Goal: Information Seeking & Learning: Learn about a topic

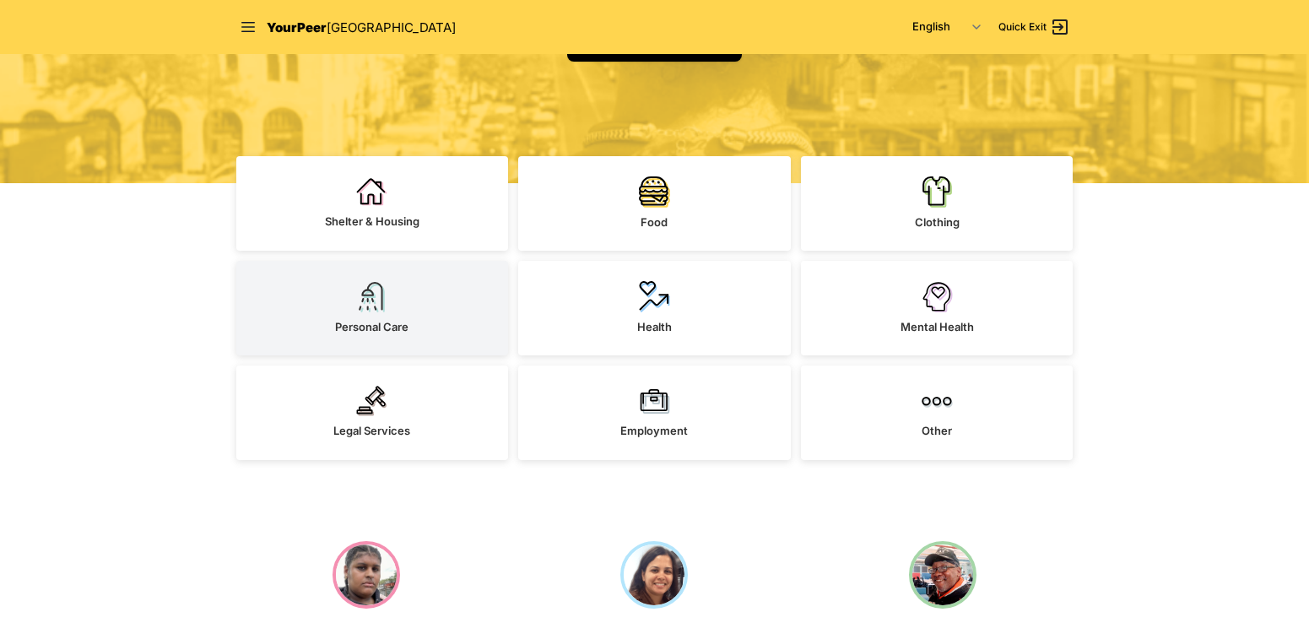
scroll to position [337, 0]
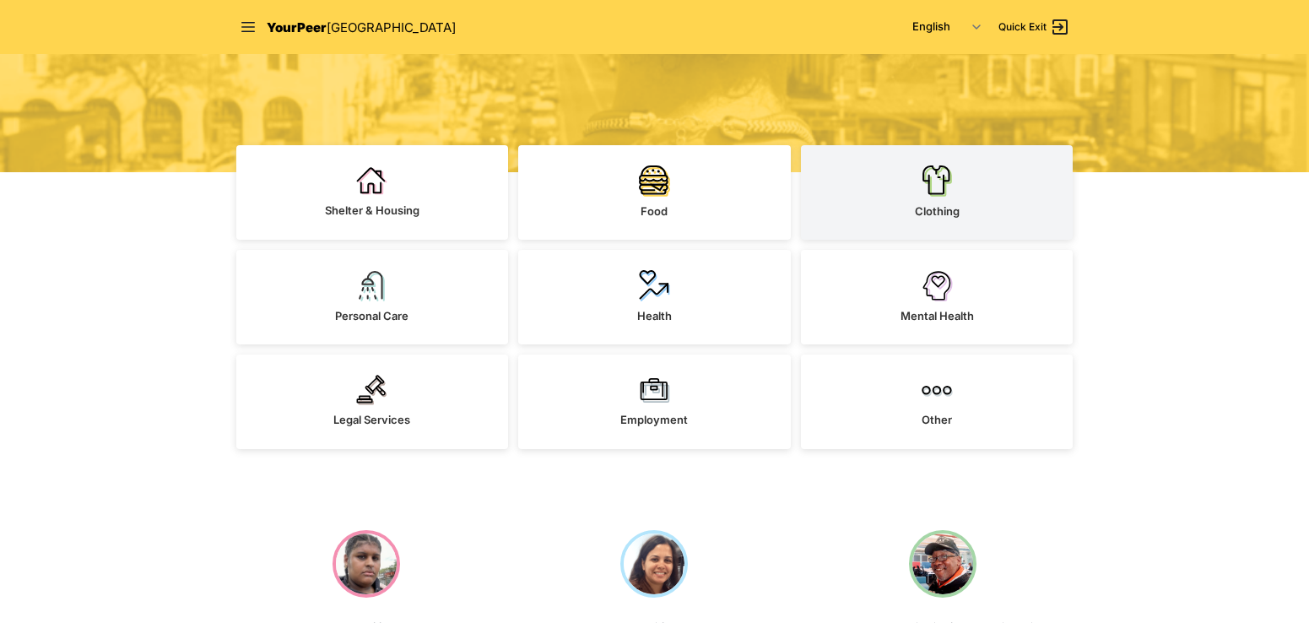
click at [944, 199] on link "Clothing" at bounding box center [937, 192] width 273 height 94
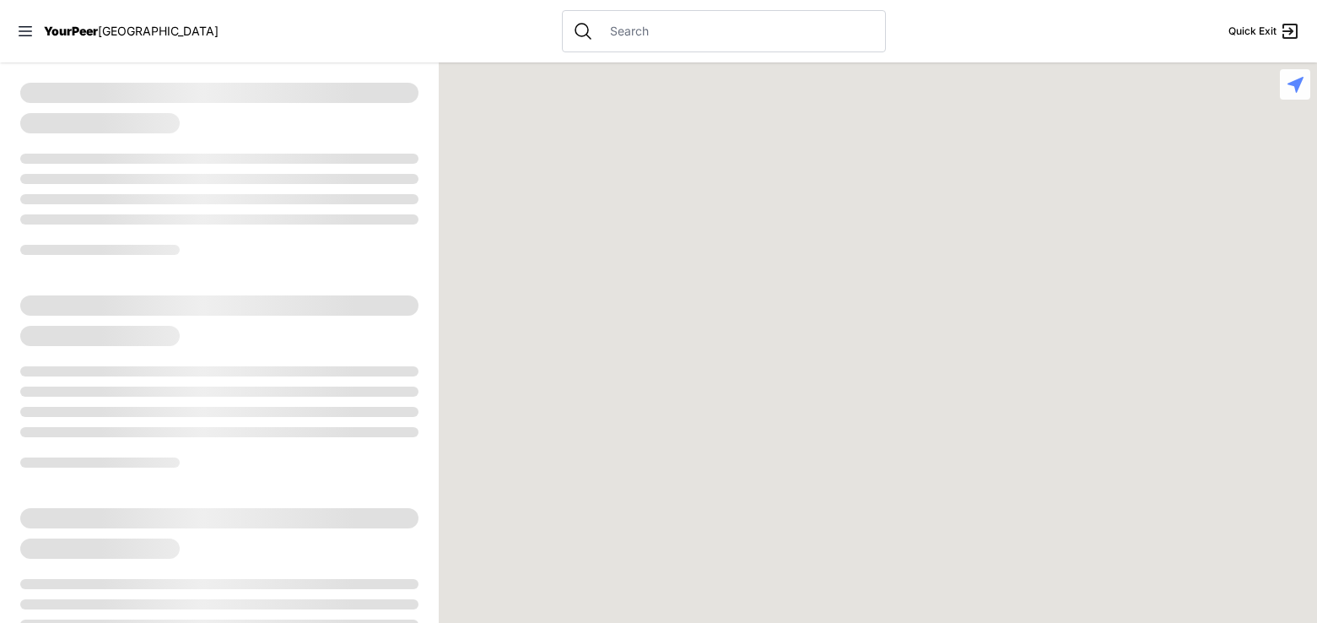
select select "recentlyUpdated"
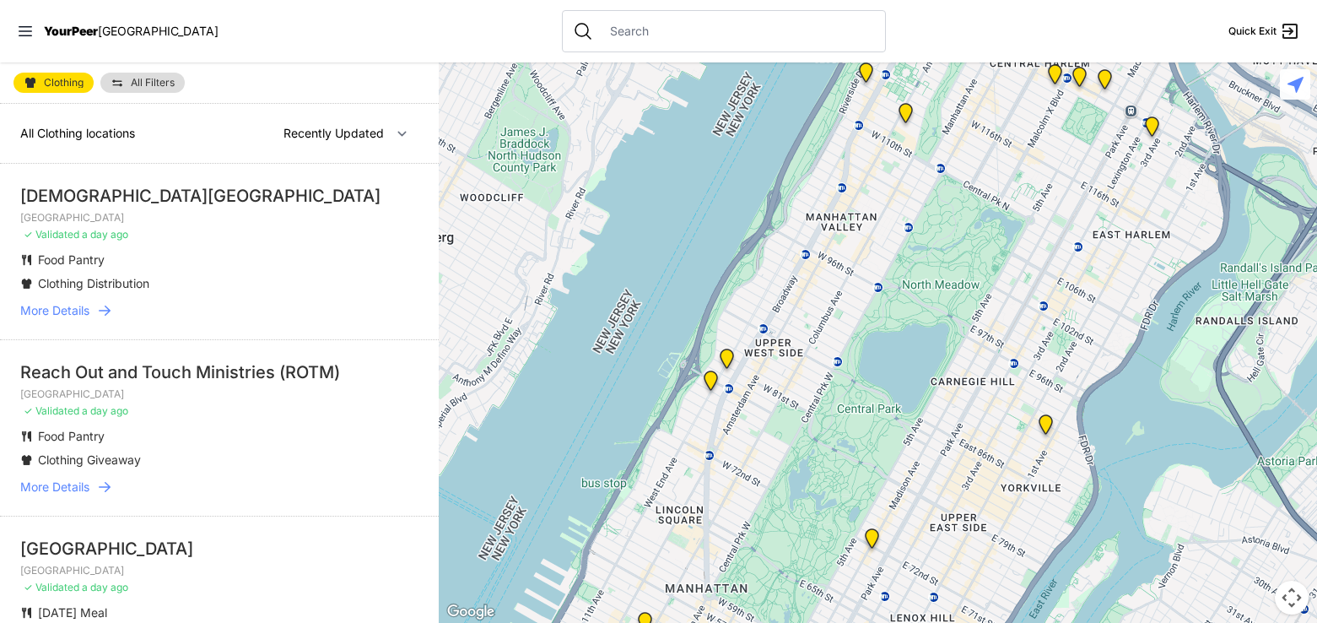
click at [73, 298] on li "The Riverside Church Manhattan ✓ Validated a day ago Food Pantry Clothing Distr…" at bounding box center [219, 251] width 439 height 175
click at [80, 305] on span "More Details" at bounding box center [54, 310] width 69 height 17
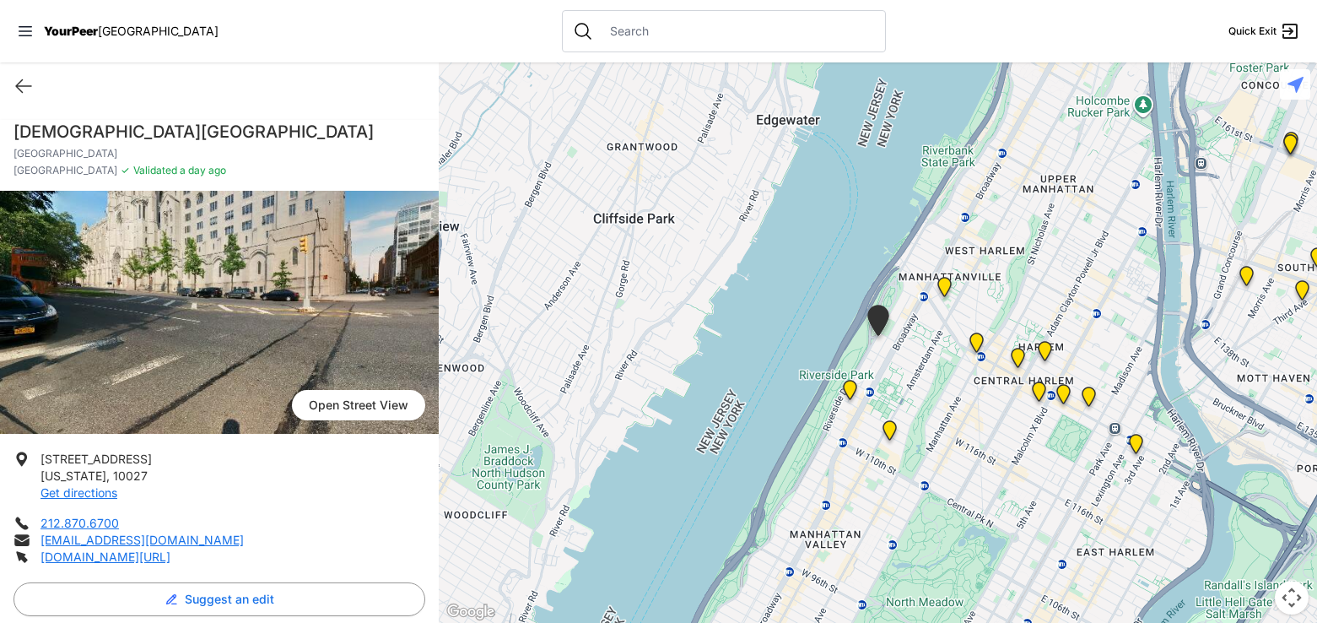
click at [37, 80] on div "Quick Exit" at bounding box center [219, 85] width 439 height 47
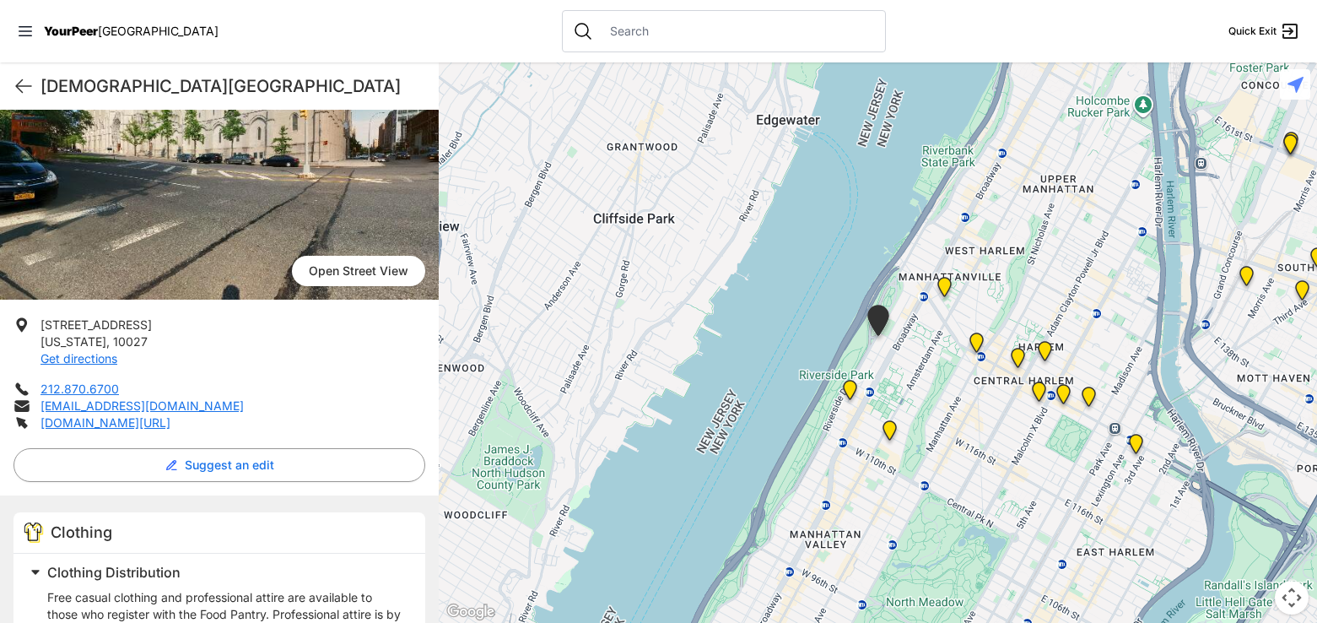
scroll to position [133, 0]
click at [22, 88] on icon at bounding box center [23, 86] width 20 height 20
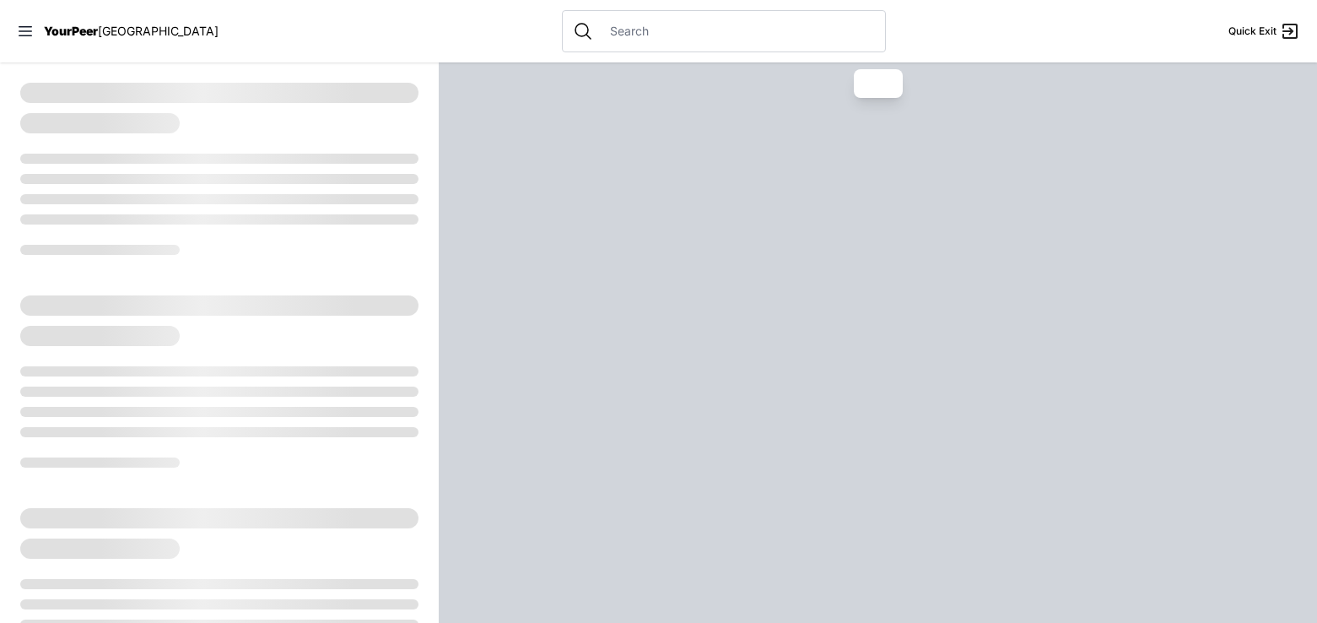
select select "recentlyUpdated"
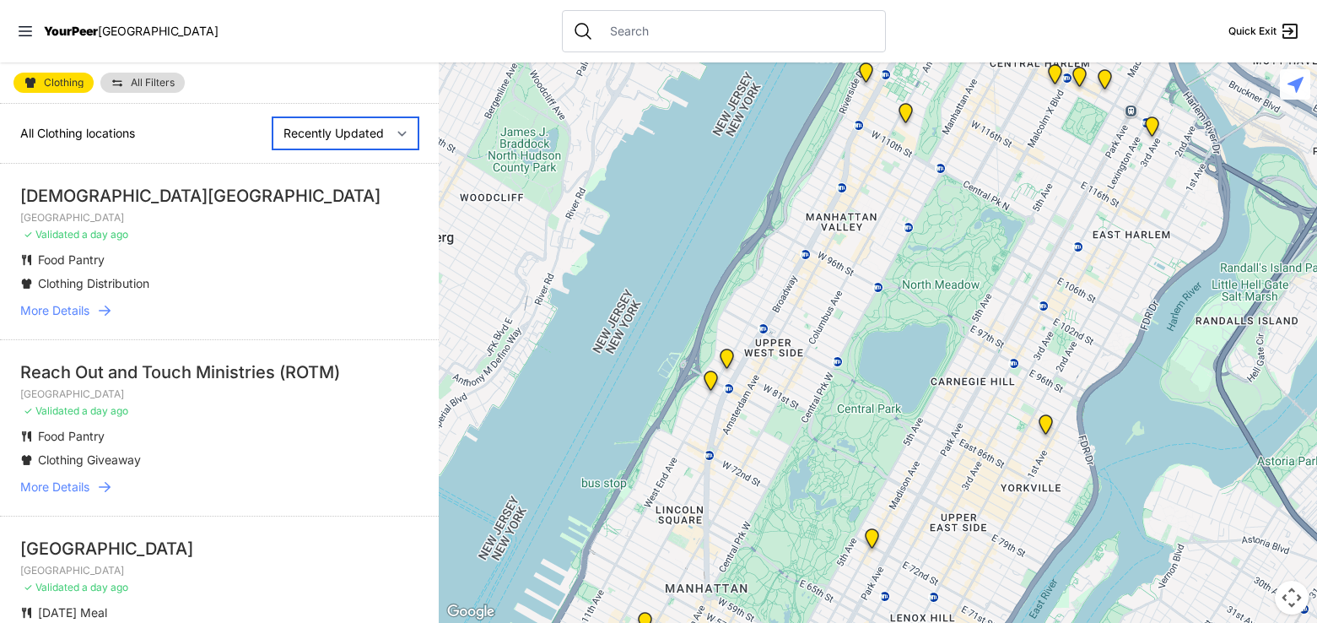
click at [386, 136] on select "Nearby Recently Updated Most Services" at bounding box center [346, 133] width 146 height 32
click at [172, 130] on div "All Clothing locations Nearby Recently Updated Most Services" at bounding box center [219, 134] width 439 height 60
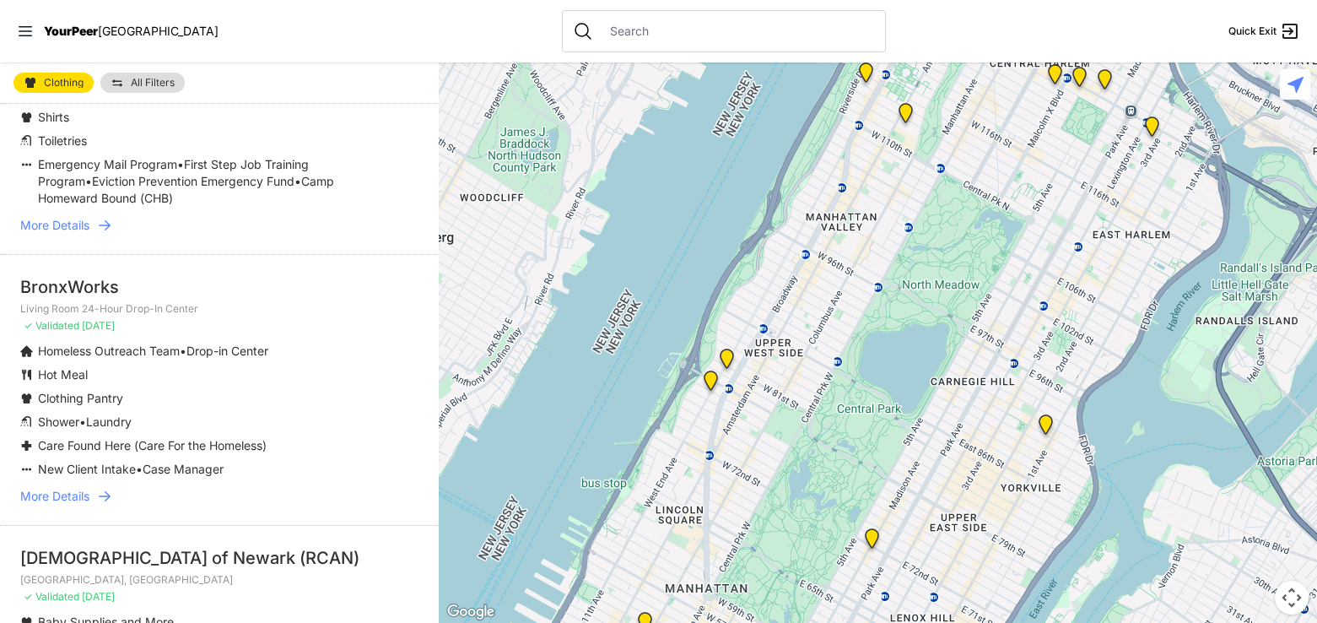
scroll to position [4291, 0]
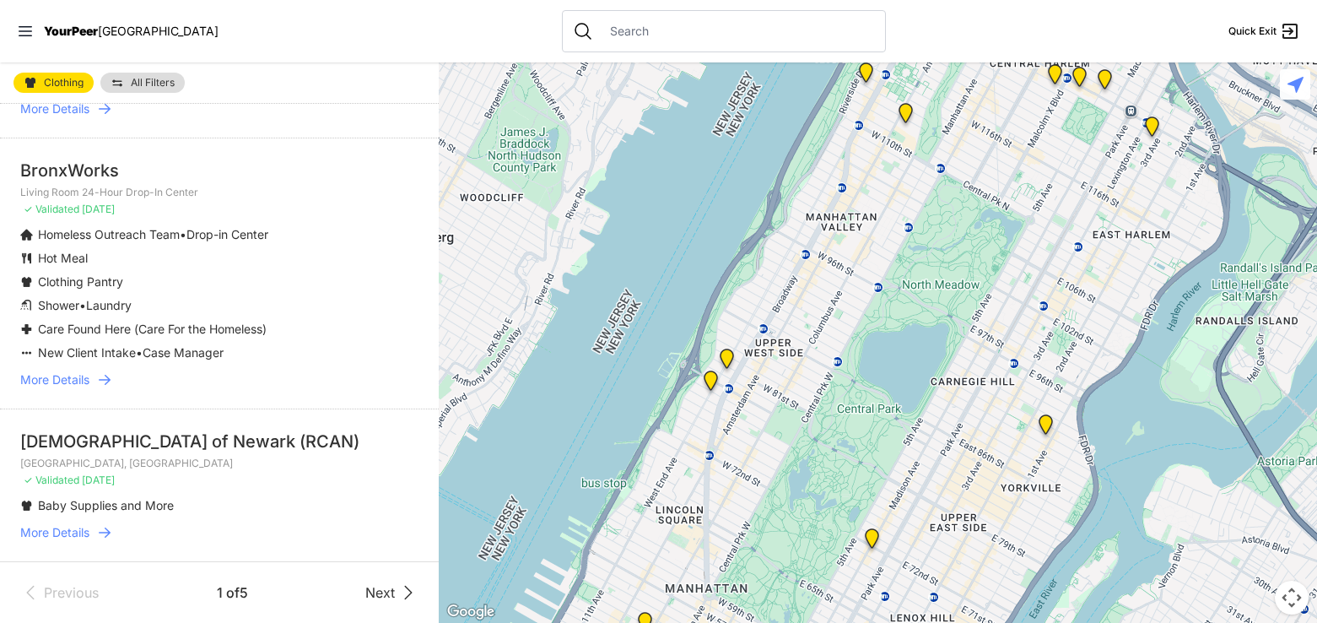
click at [375, 588] on span "Next" at bounding box center [380, 592] width 30 height 20
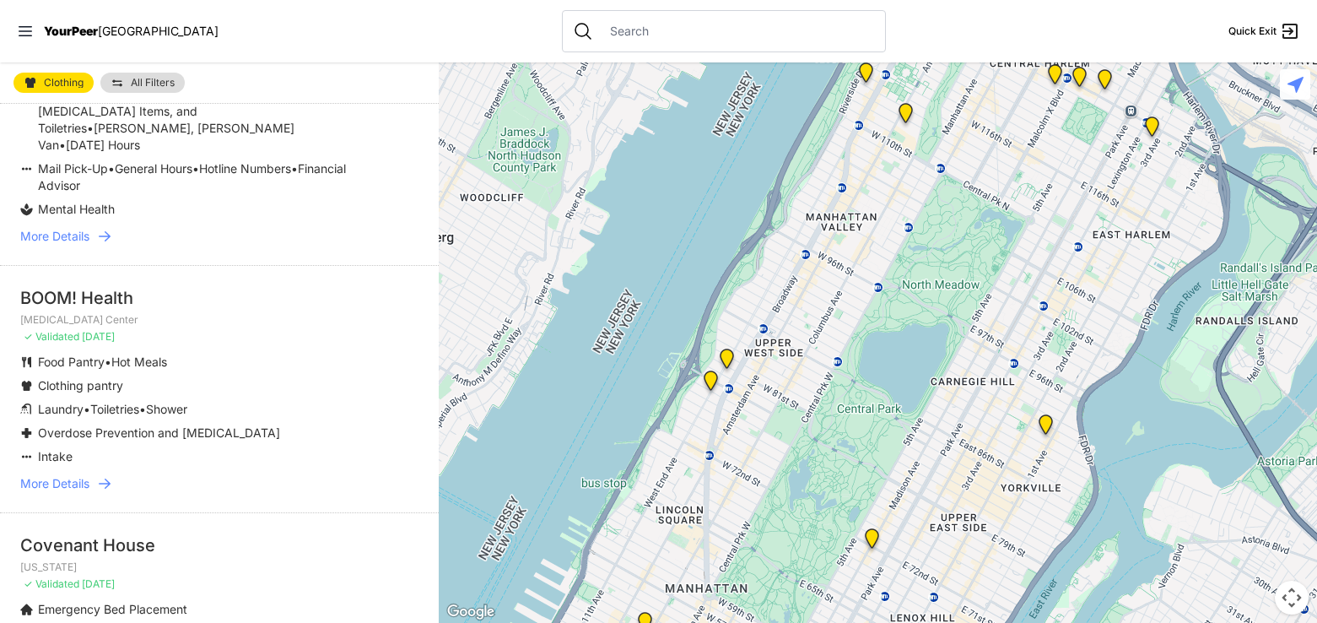
scroll to position [844, 0]
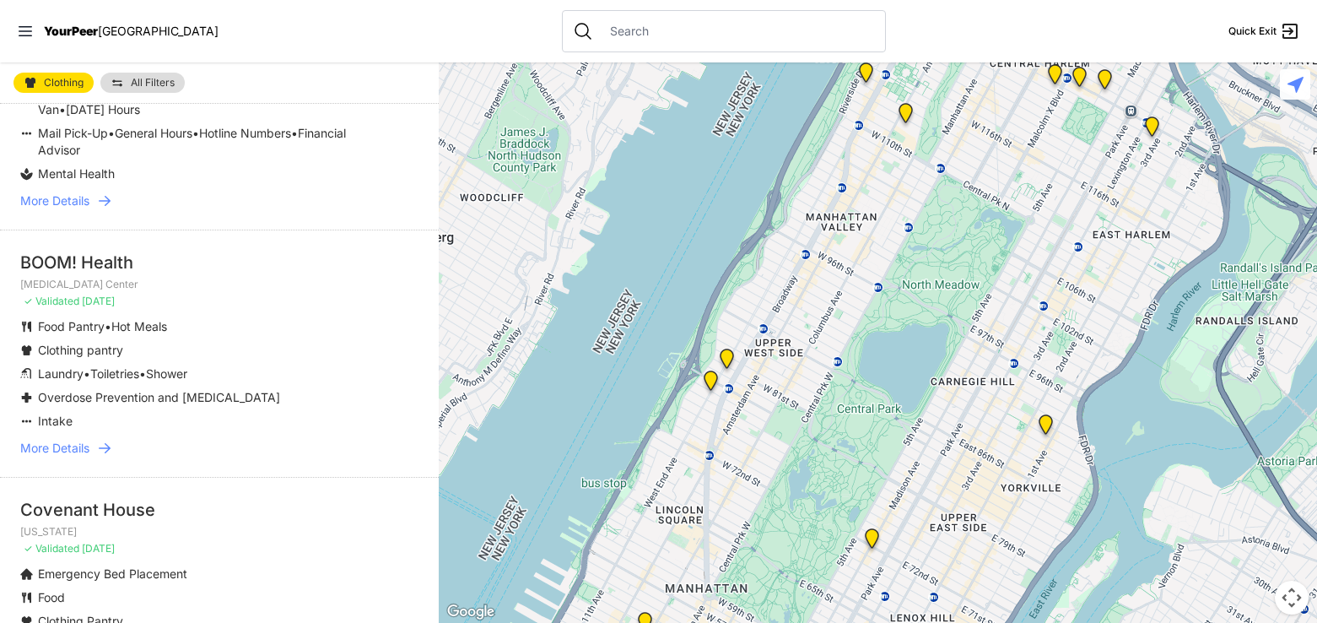
click at [138, 84] on span "All Filters" at bounding box center [153, 83] width 44 height 10
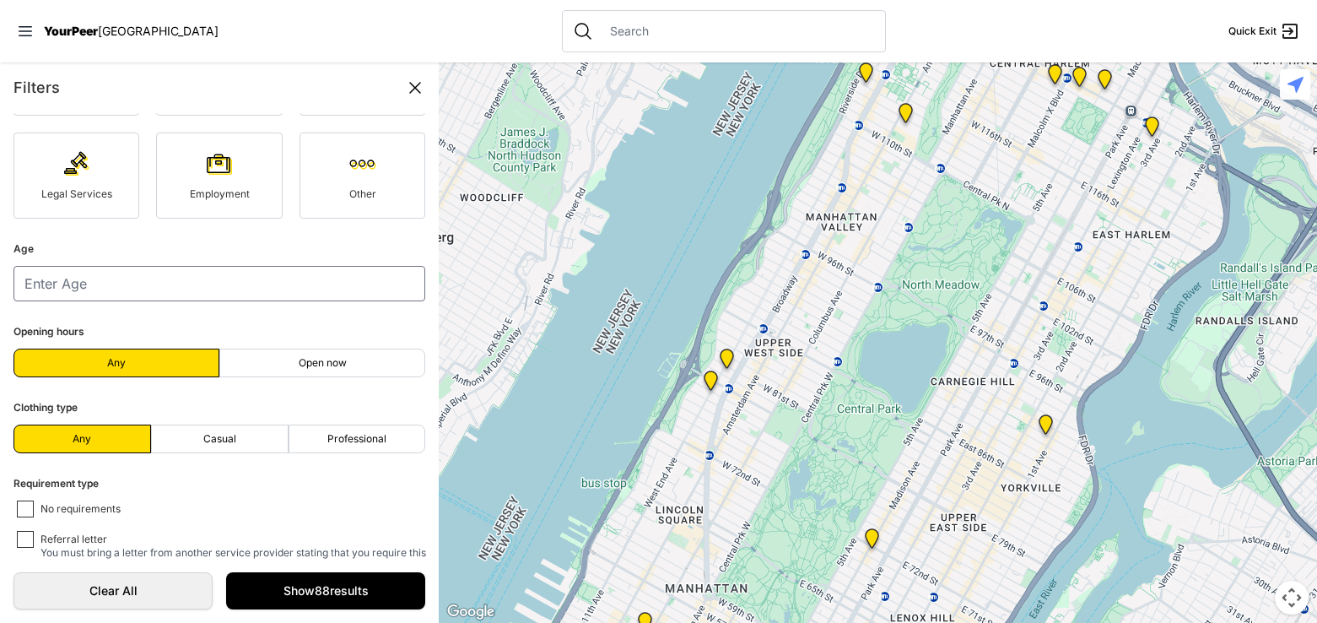
scroll to position [304, 0]
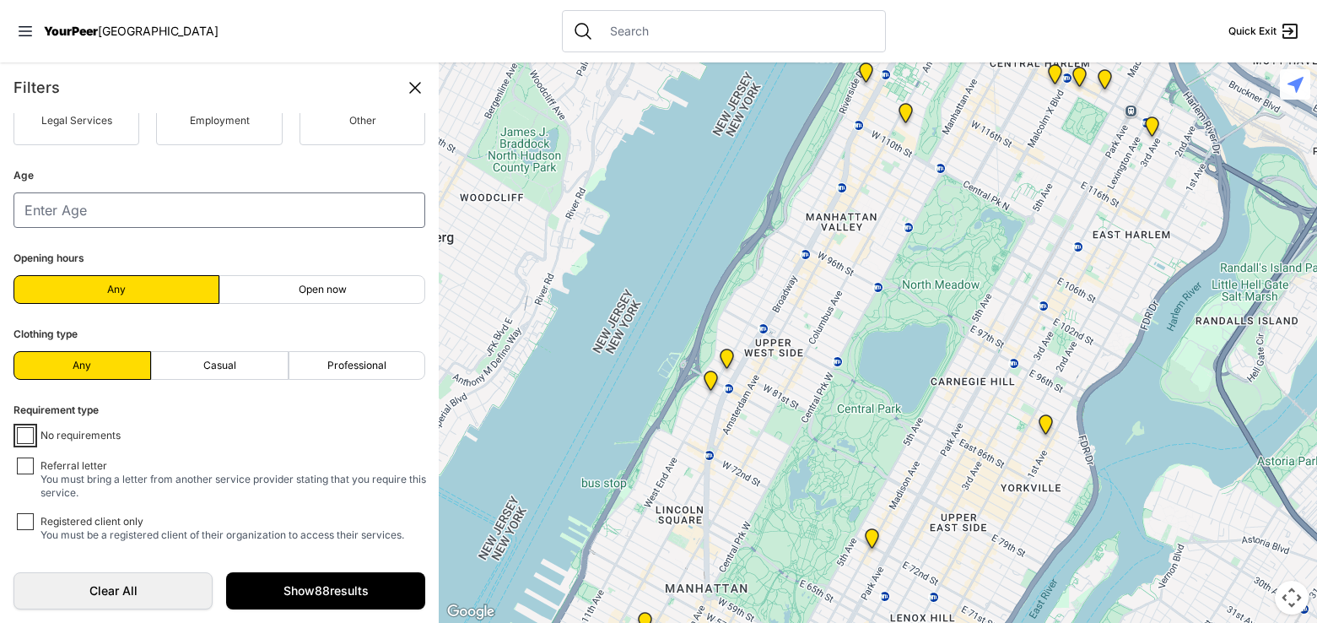
click at [24, 437] on input "No requirements" at bounding box center [25, 435] width 17 height 17
checkbox input "true"
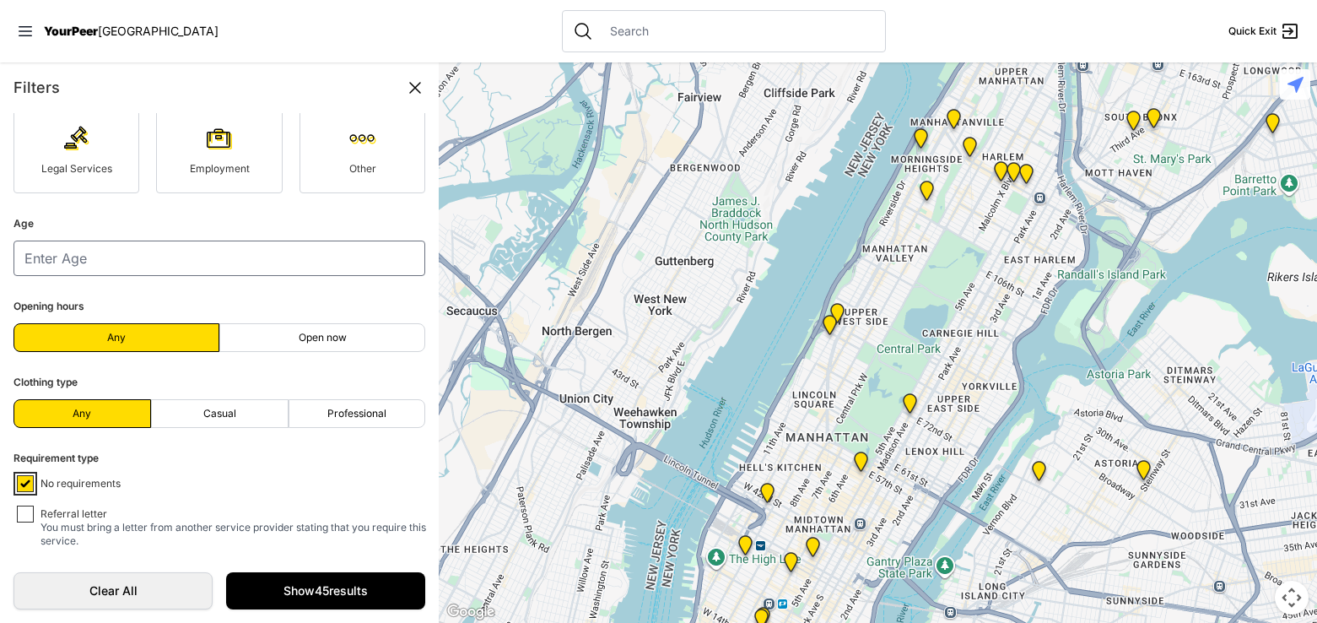
scroll to position [304, 0]
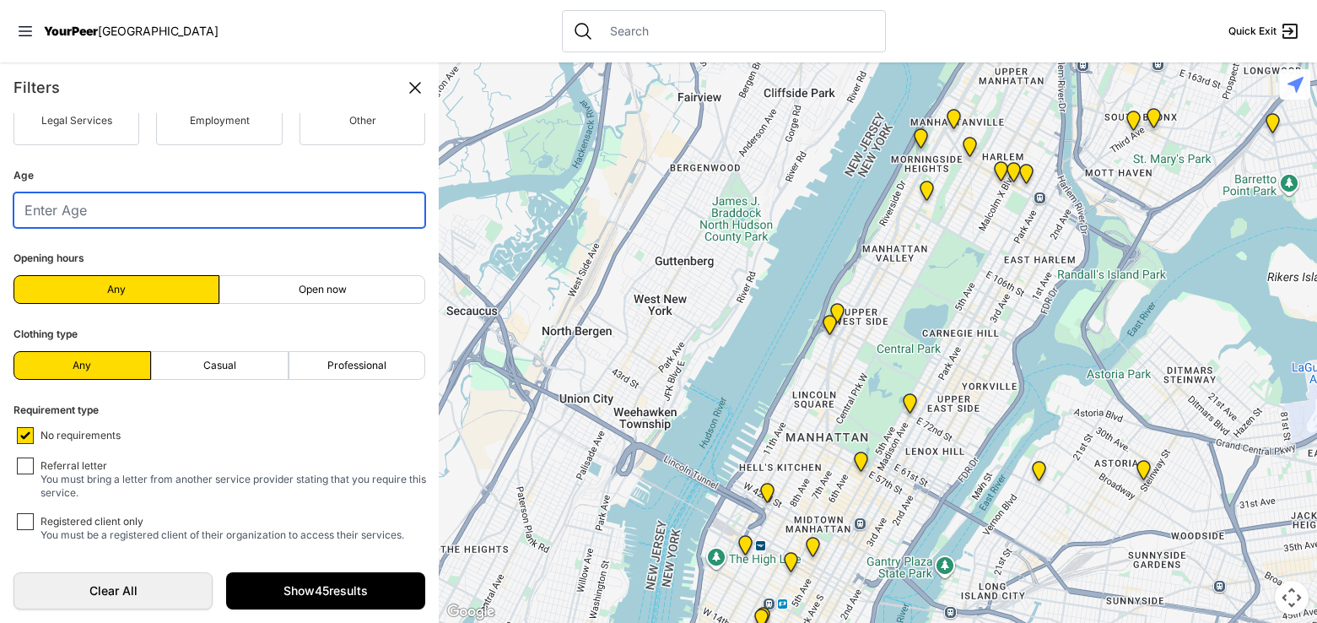
click at [159, 218] on input "number" at bounding box center [219, 209] width 412 height 35
click at [132, 207] on input "number" at bounding box center [219, 209] width 412 height 35
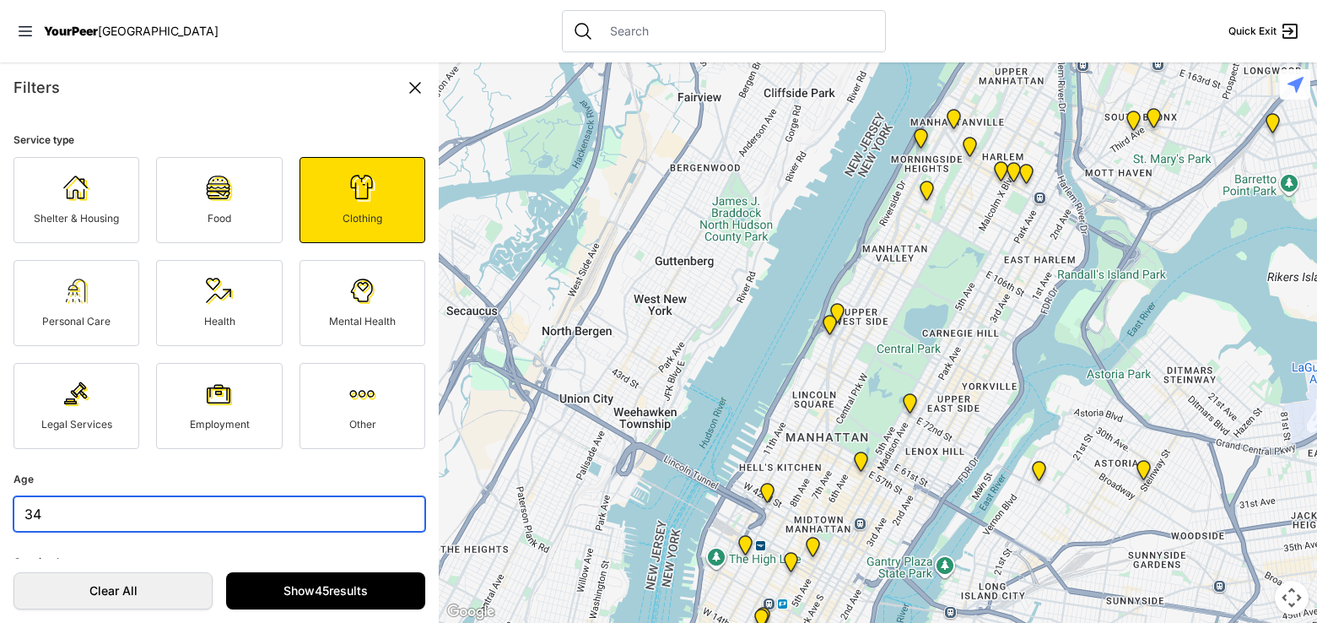
type input "34"
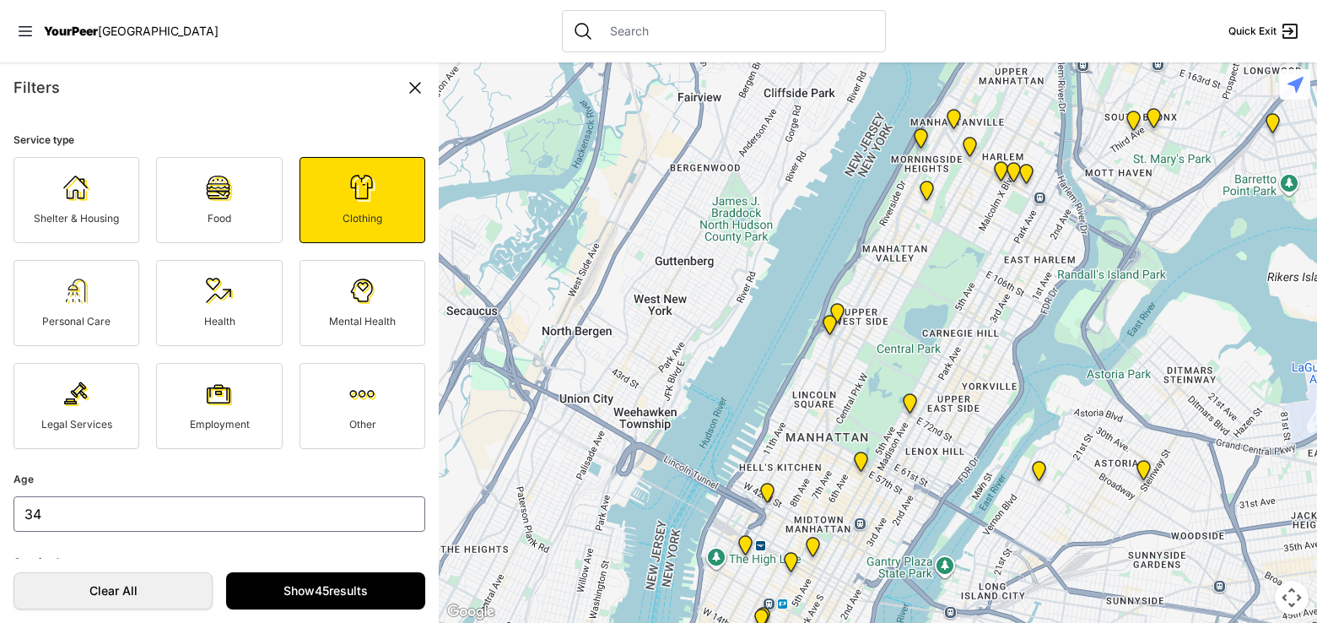
click at [337, 379] on link "Other" at bounding box center [363, 406] width 126 height 86
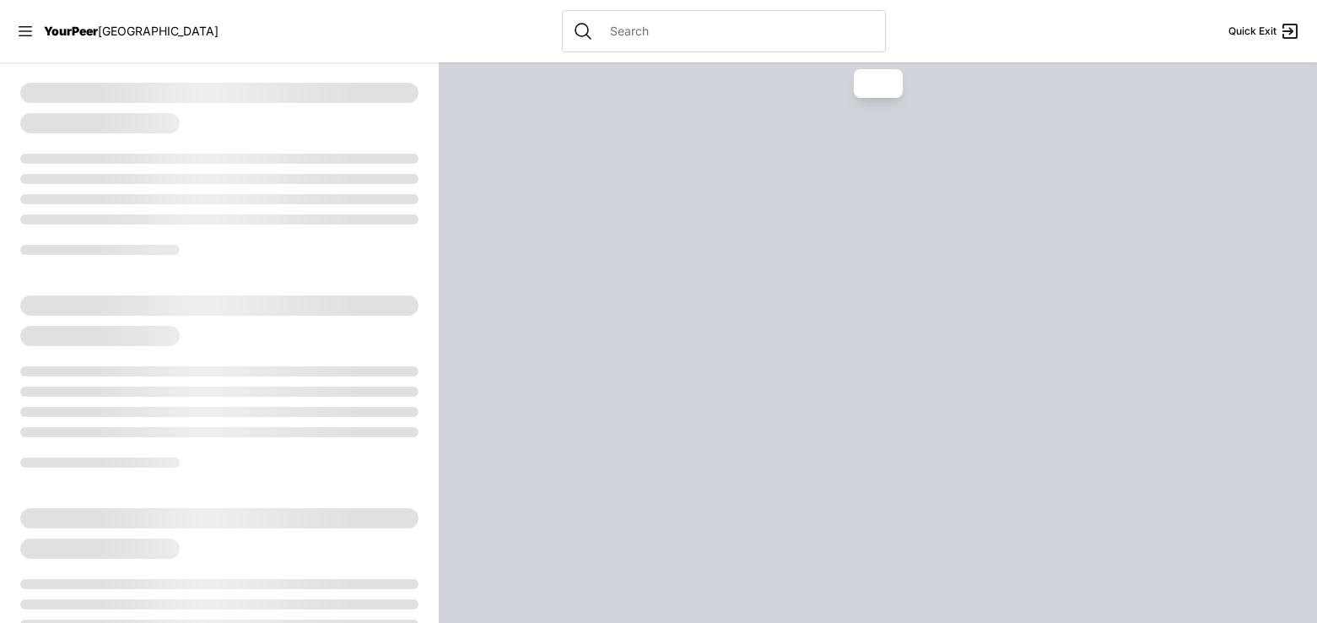
select select "recentlyUpdated"
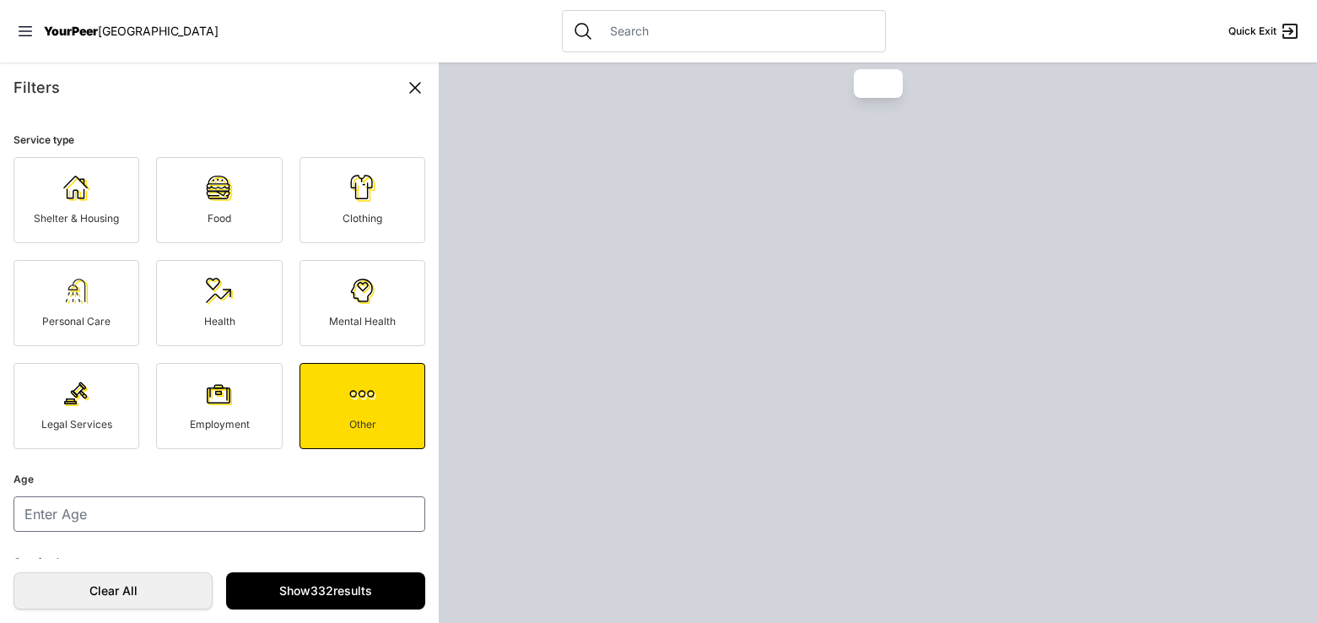
type input "34"
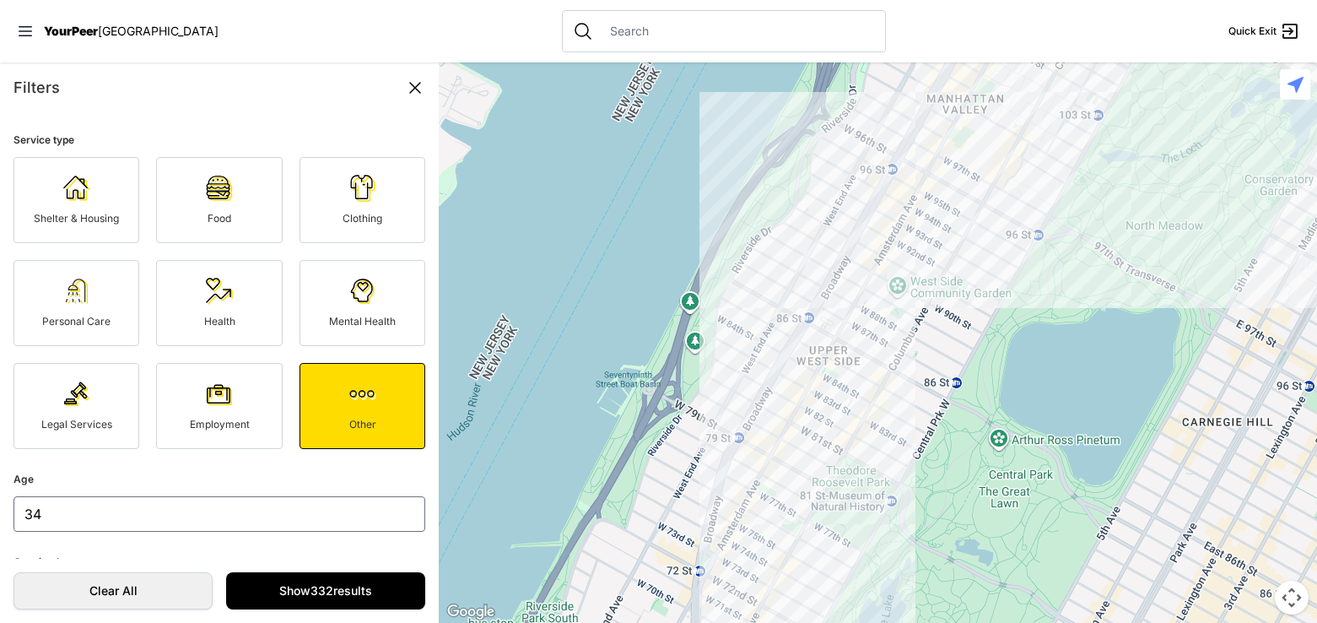
click at [359, 187] on img at bounding box center [362, 188] width 27 height 27
select select "recentlyUpdated"
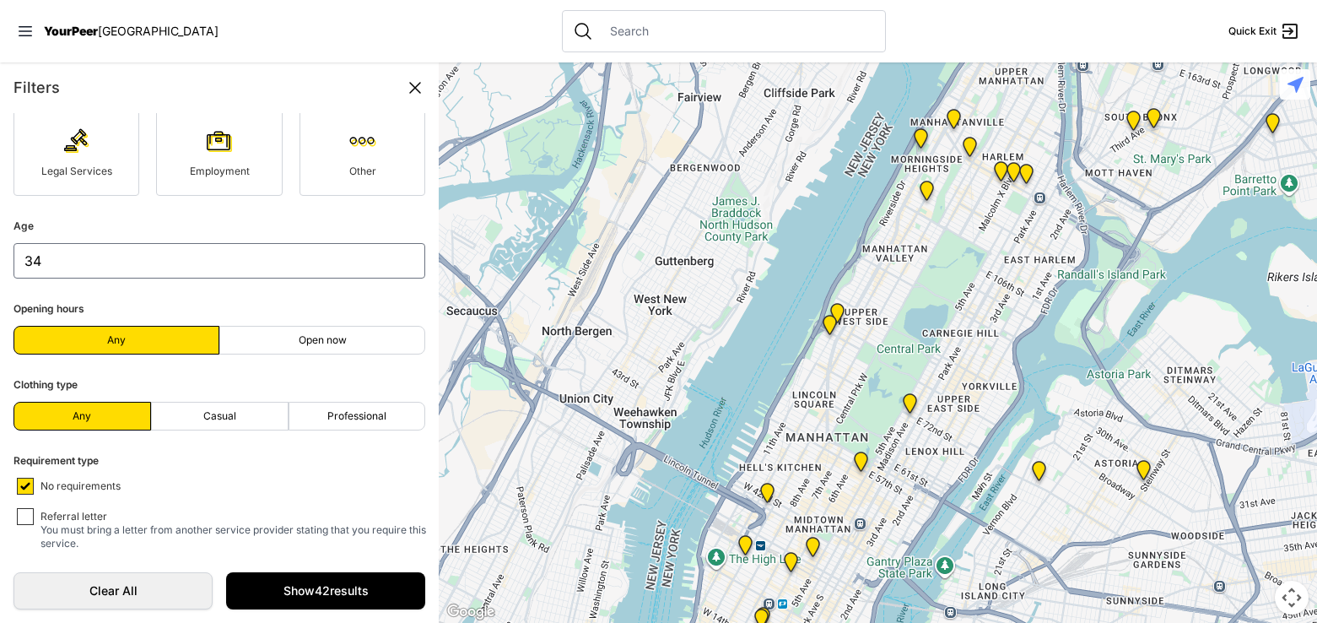
scroll to position [304, 0]
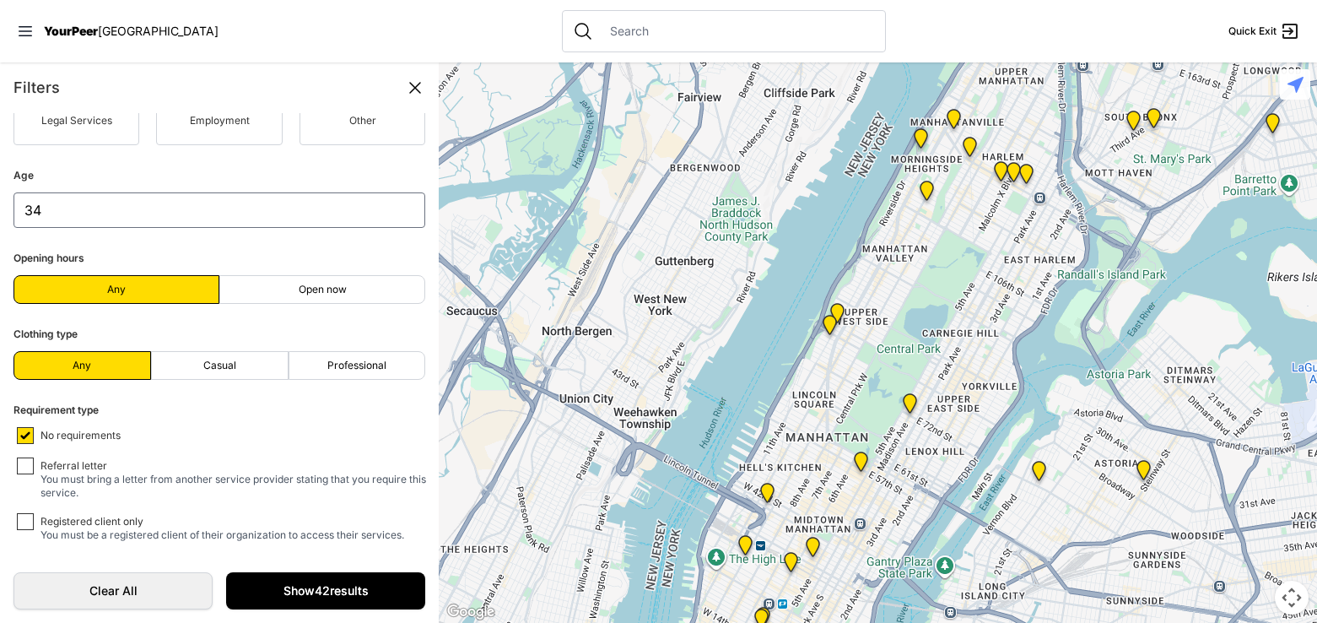
click at [321, 589] on link "Show 42 results" at bounding box center [325, 590] width 199 height 37
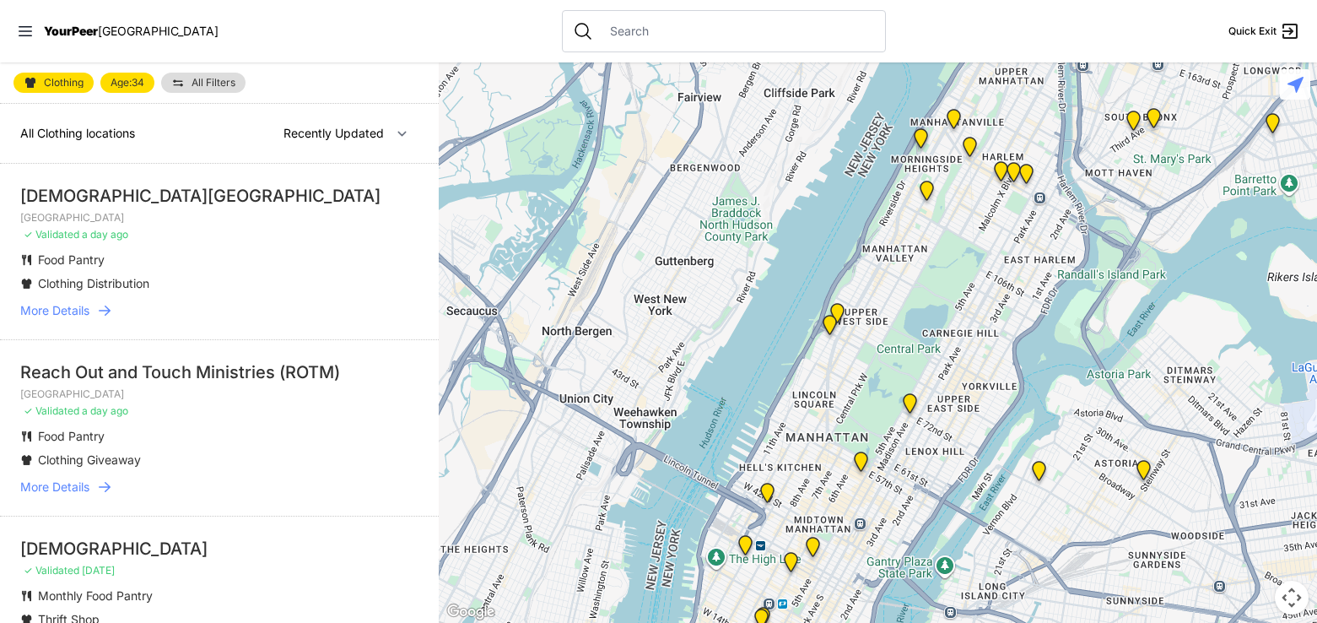
click at [1286, 96] on div at bounding box center [1295, 84] width 30 height 30
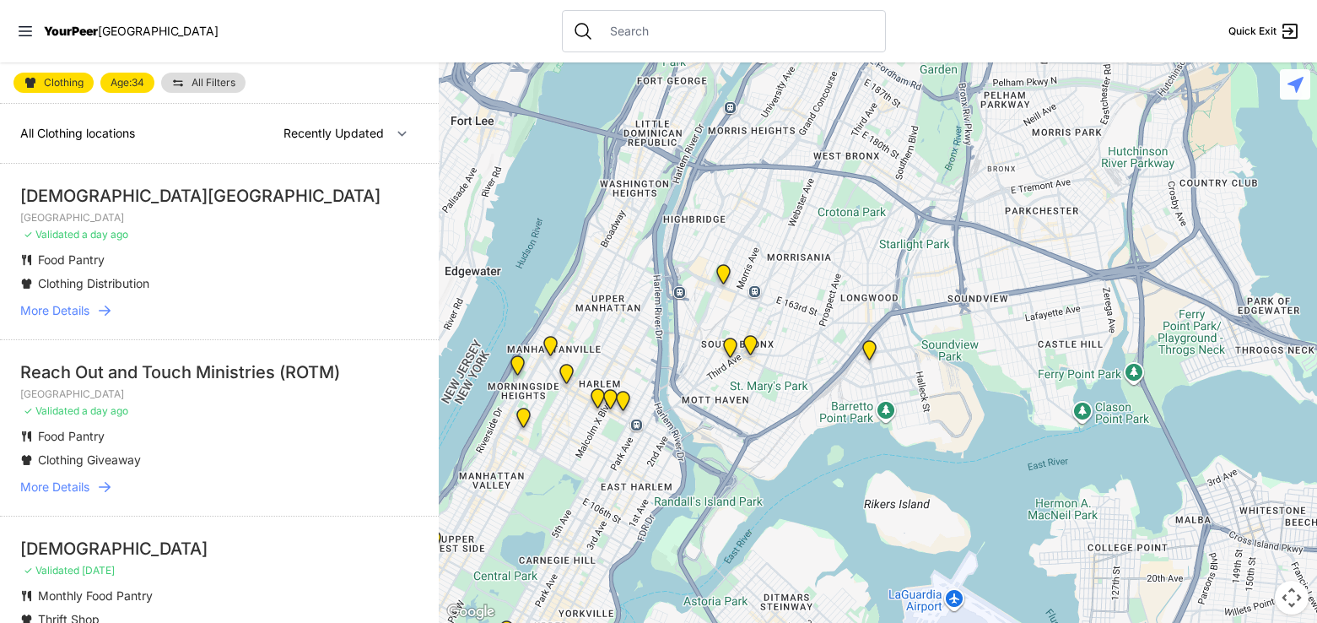
drag, startPoint x: 1073, startPoint y: 180, endPoint x: 694, endPoint y: 410, distance: 444.1
click at [694, 410] on div at bounding box center [878, 342] width 878 height 560
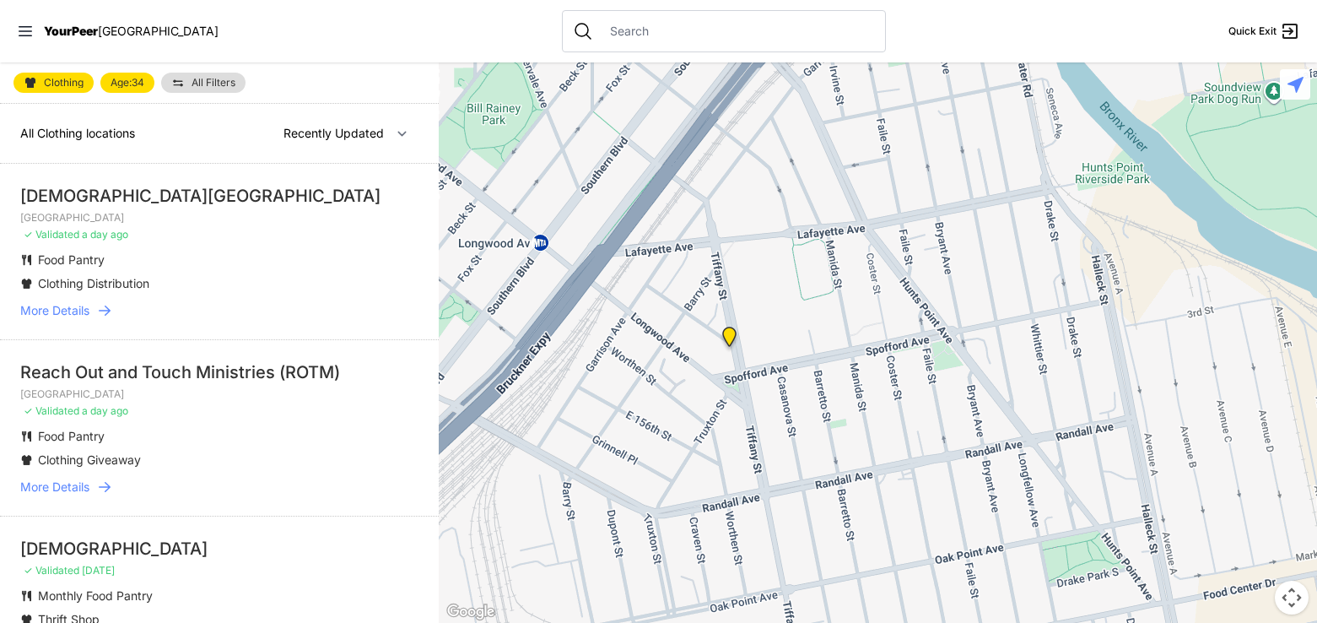
click at [737, 339] on img at bounding box center [729, 340] width 21 height 27
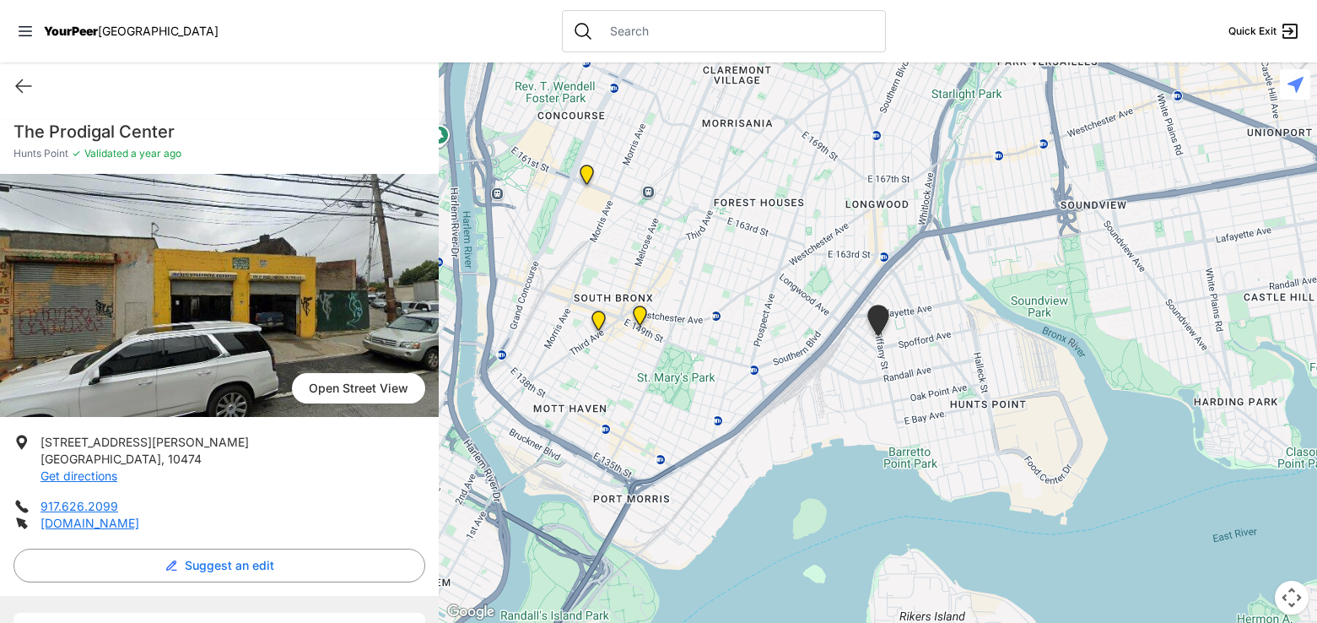
click at [602, 315] on img at bounding box center [598, 323] width 21 height 27
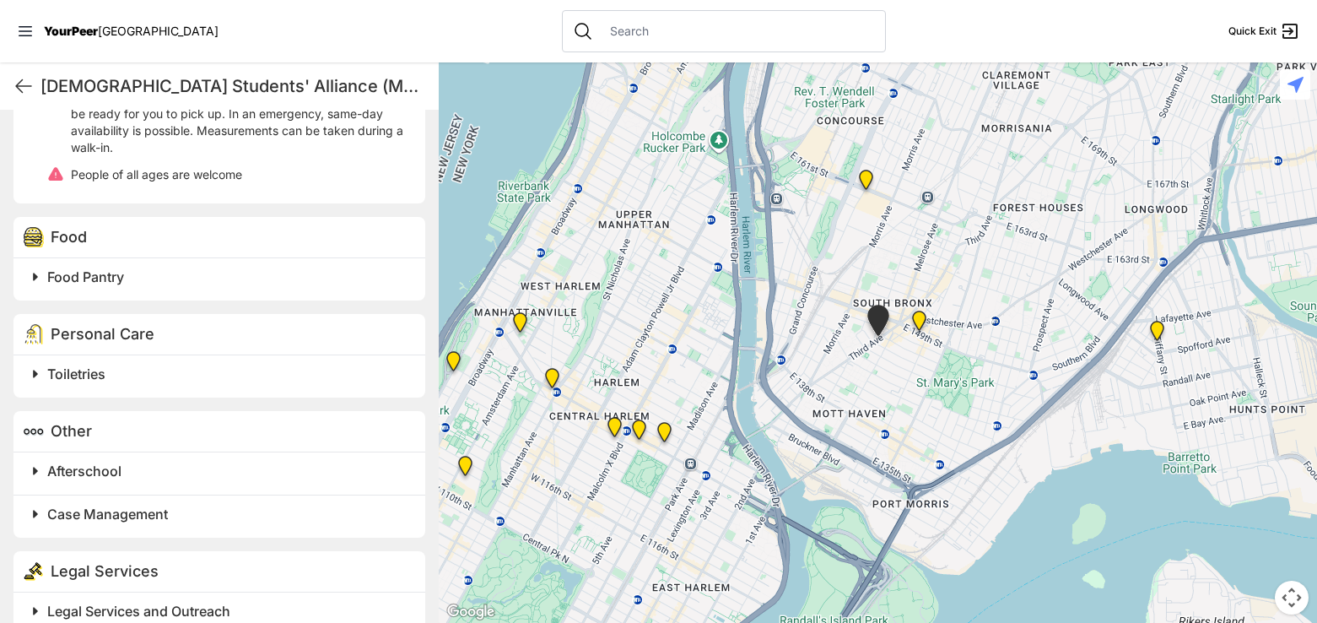
scroll to position [704, 0]
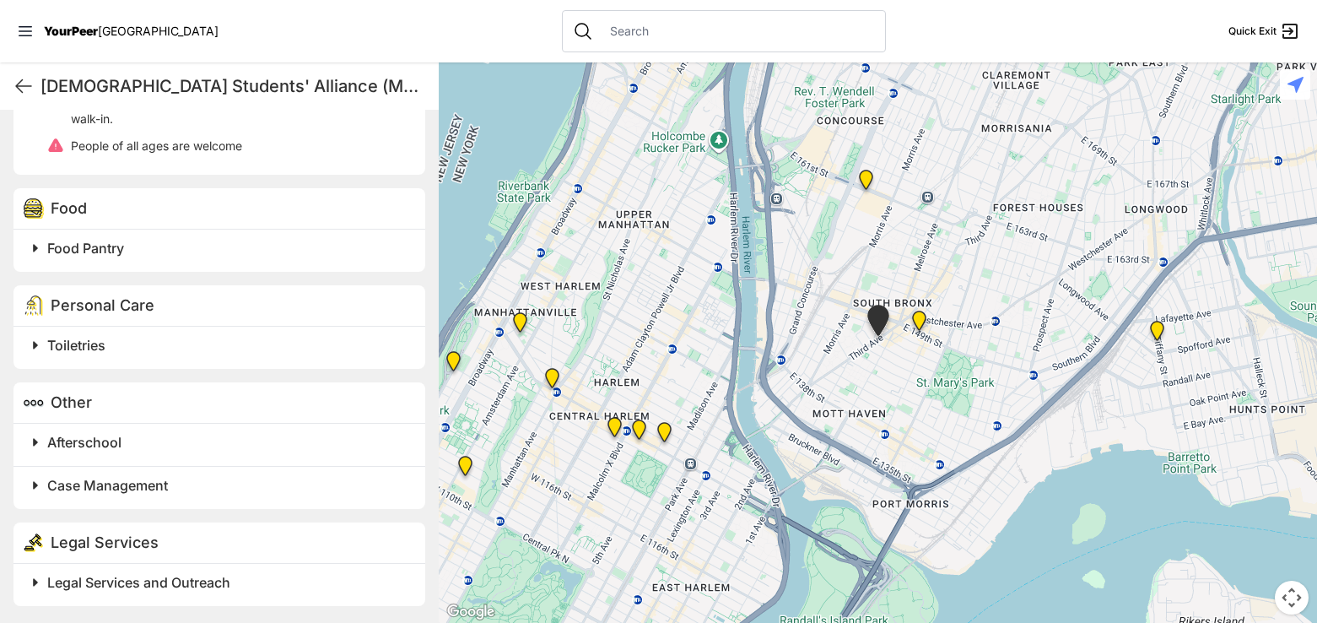
click at [1161, 340] on img at bounding box center [1157, 334] width 21 height 27
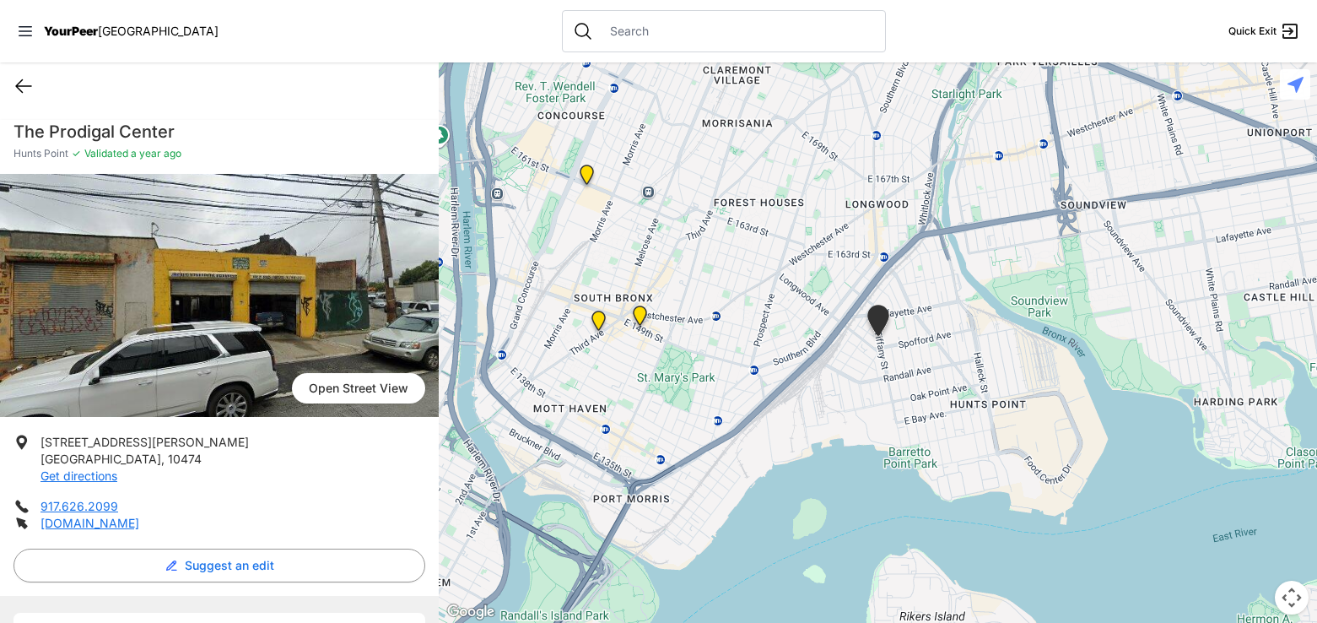
click at [20, 86] on icon at bounding box center [23, 86] width 15 height 13
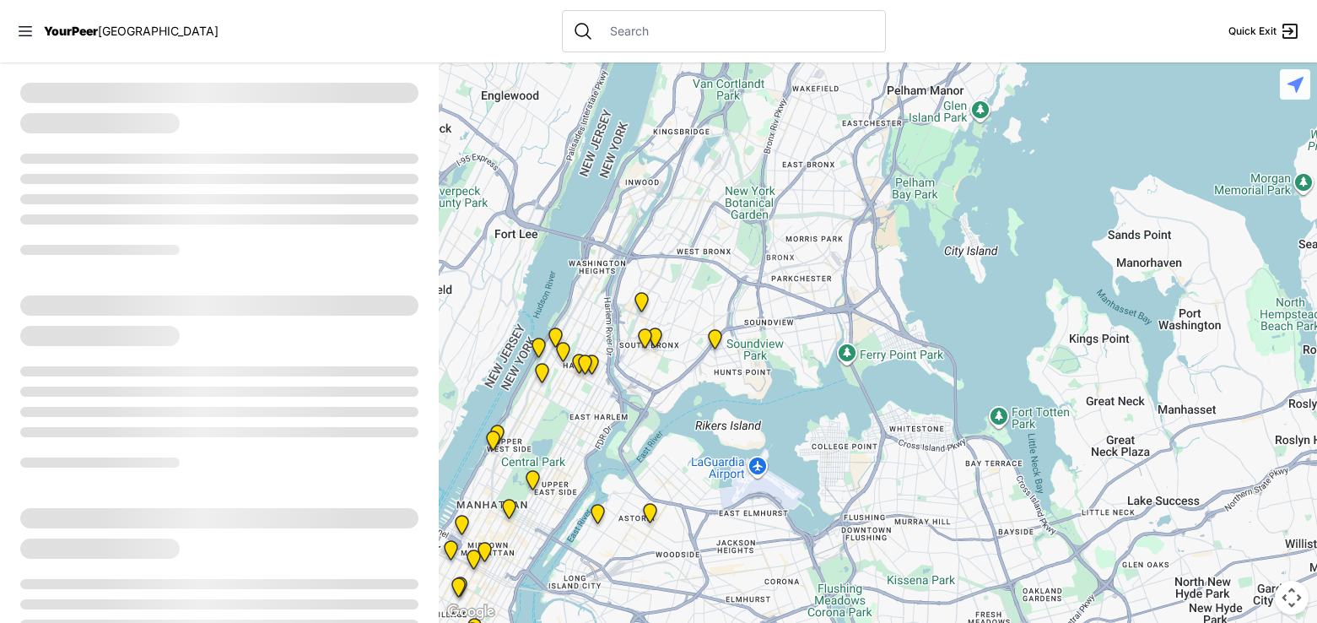
drag, startPoint x: 1117, startPoint y: 327, endPoint x: 668, endPoint y: 371, distance: 451.1
click at [668, 371] on div at bounding box center [878, 342] width 878 height 560
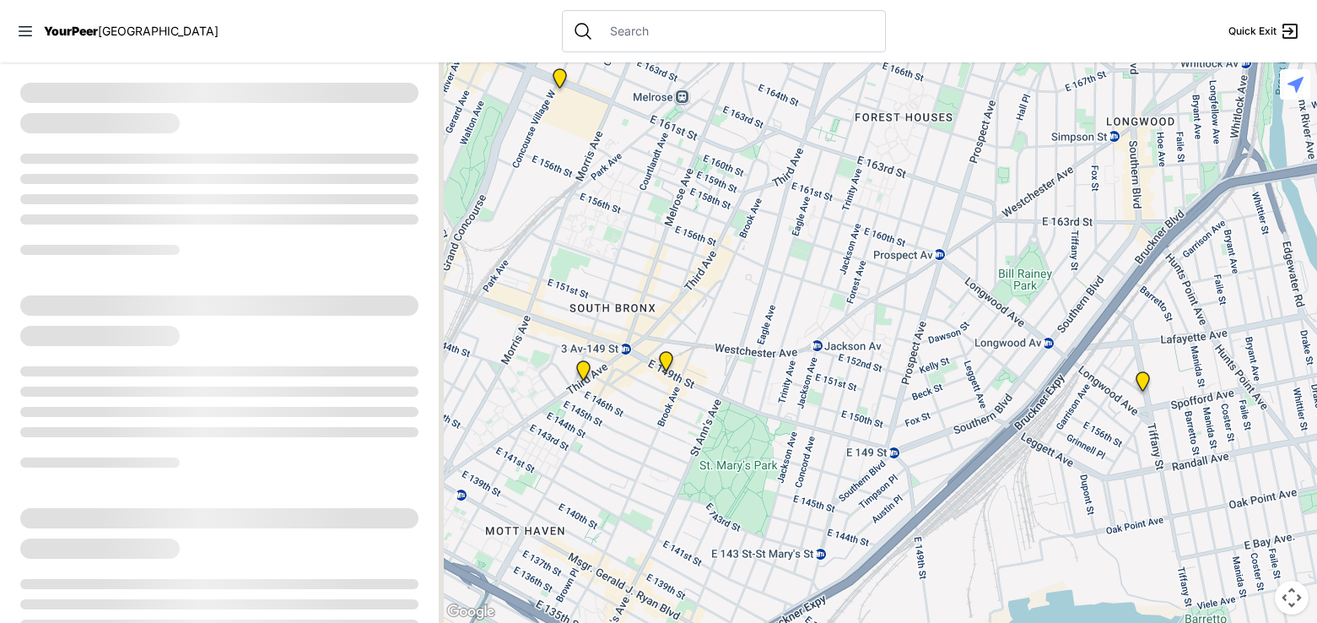
drag, startPoint x: 652, startPoint y: 333, endPoint x: 731, endPoint y: 463, distance: 151.8
click at [731, 463] on div at bounding box center [878, 342] width 878 height 560
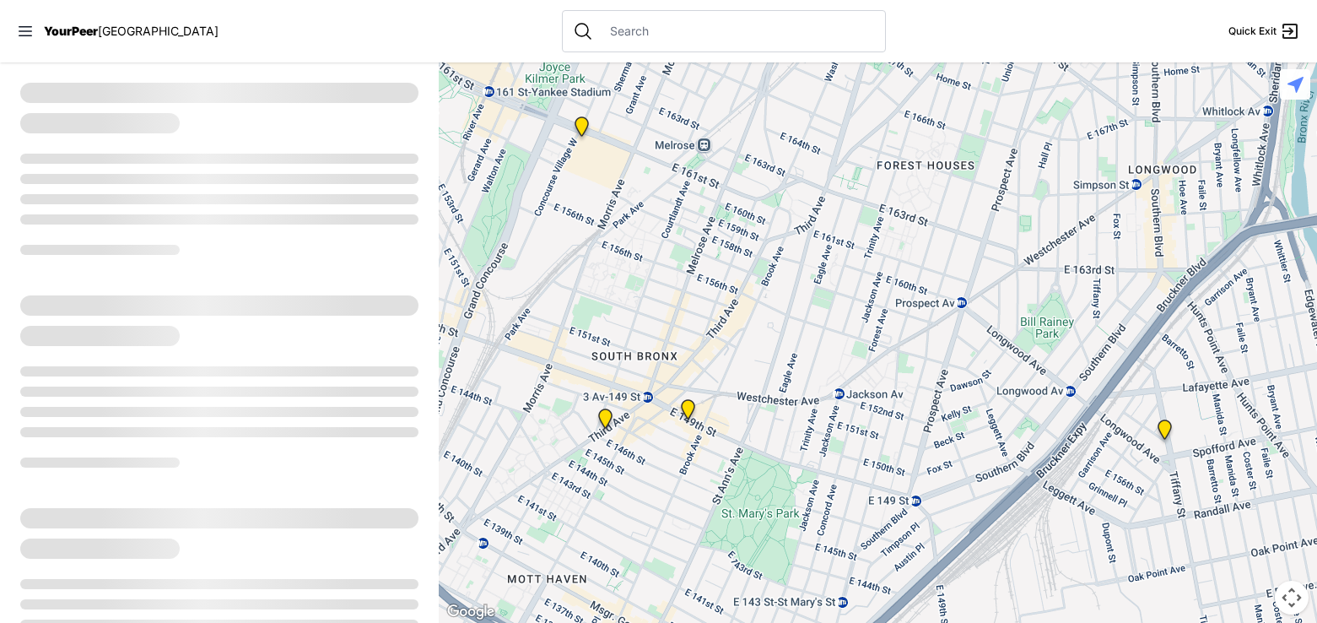
click at [576, 139] on img "South Bronx NeON Works" at bounding box center [581, 129] width 21 height 27
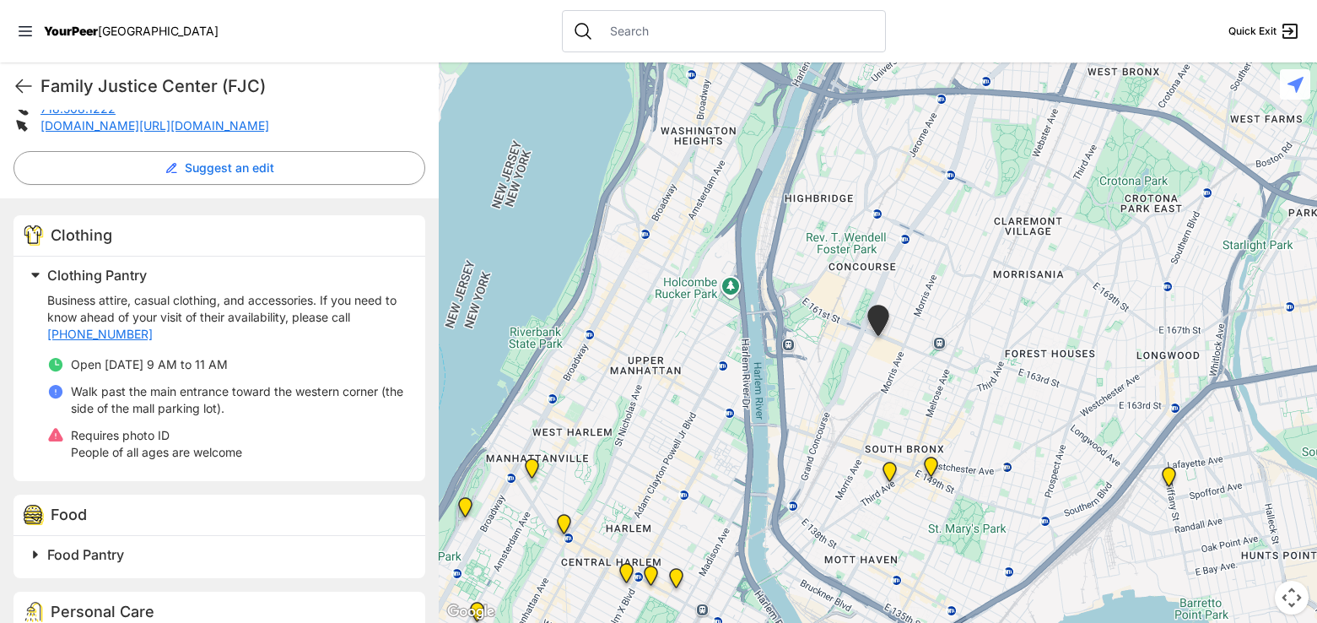
scroll to position [422, 0]
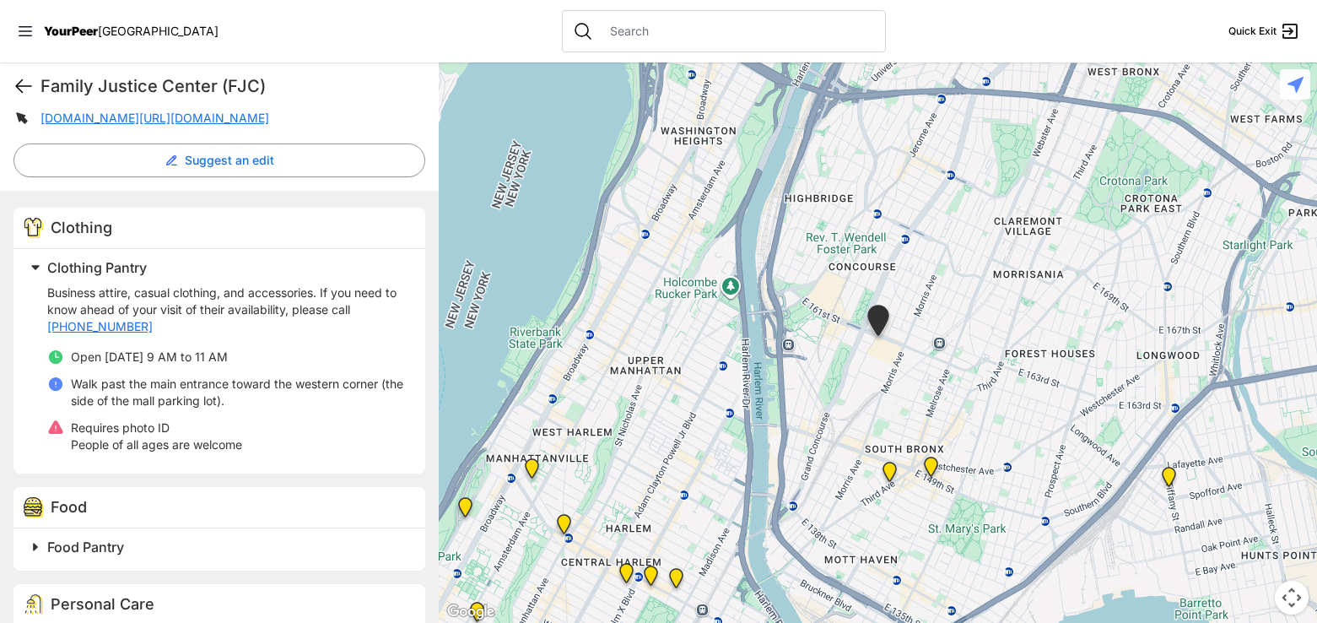
click at [22, 93] on icon at bounding box center [23, 86] width 15 height 13
select select "recentlyUpdated"
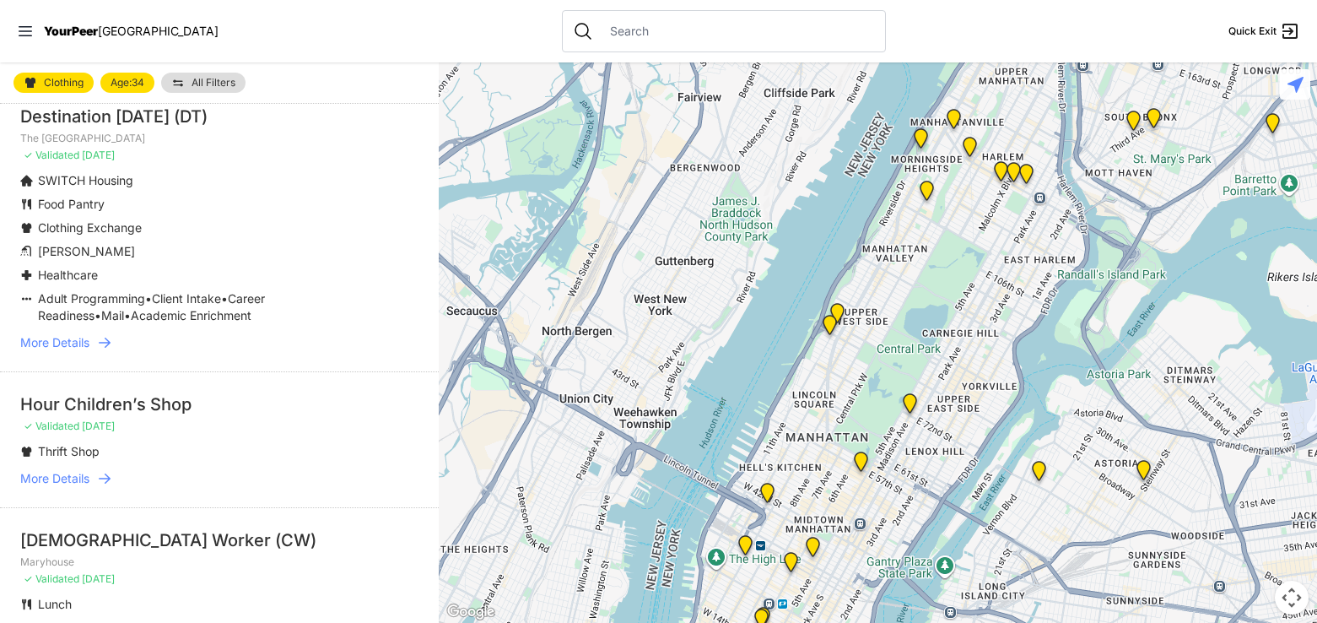
scroll to position [2194, 0]
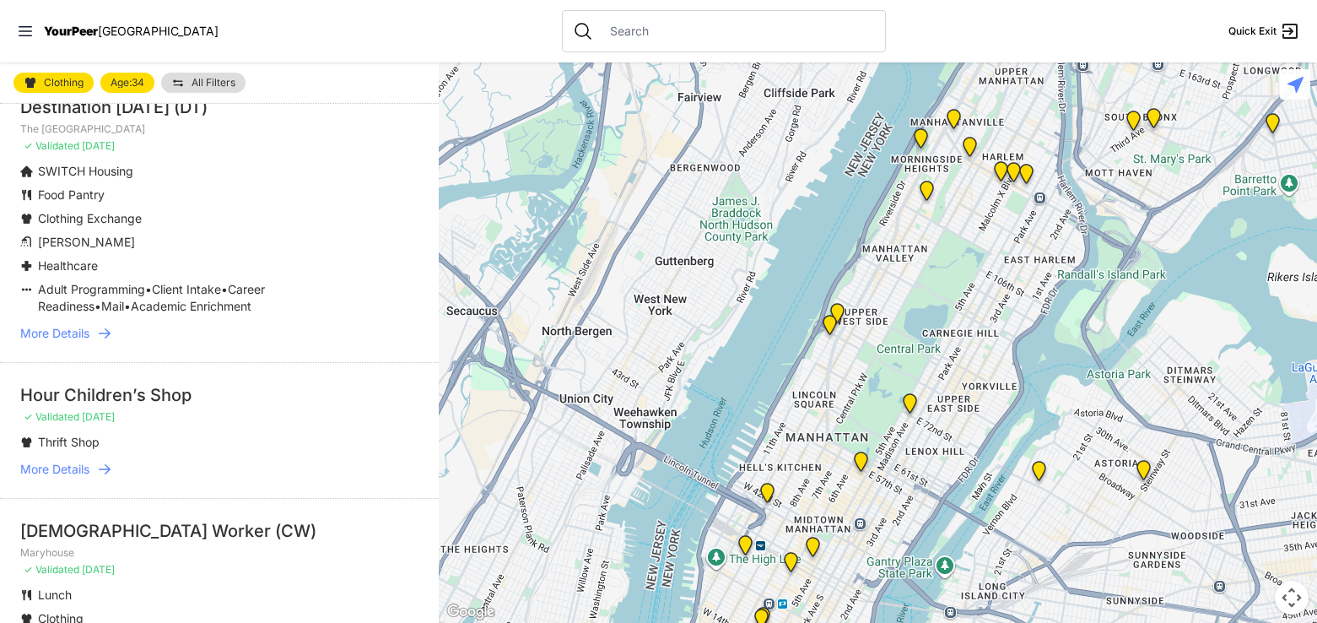
click at [110, 342] on icon at bounding box center [104, 333] width 17 height 17
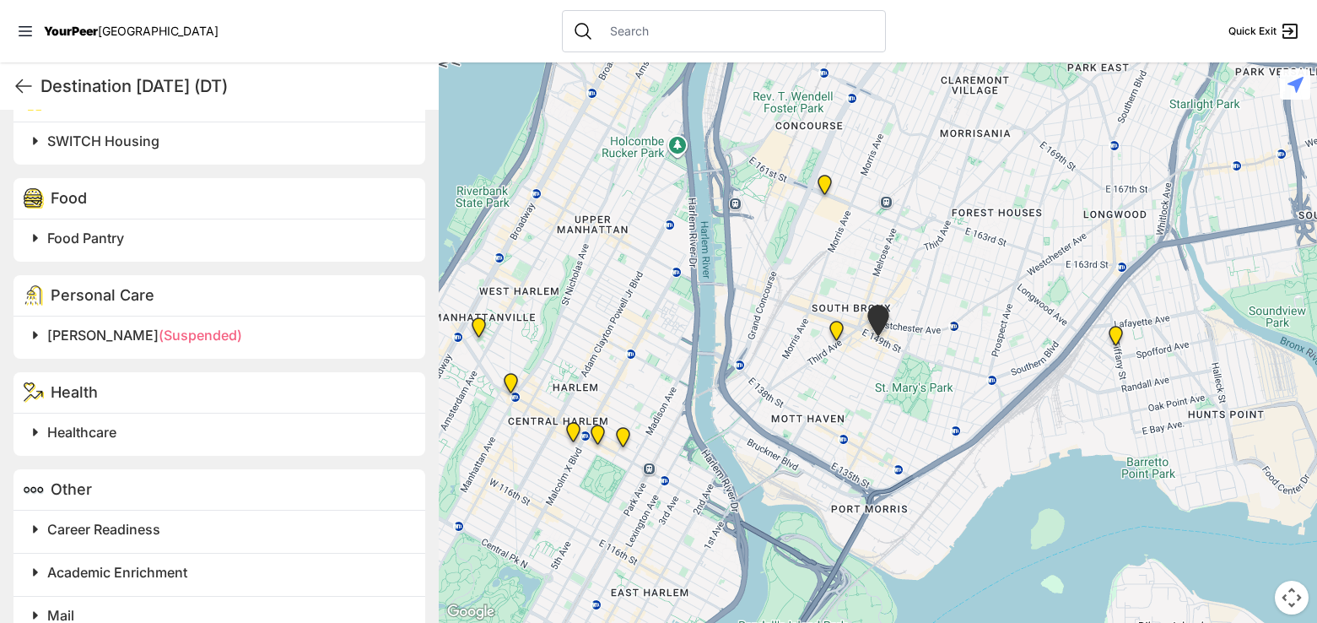
scroll to position [759, 0]
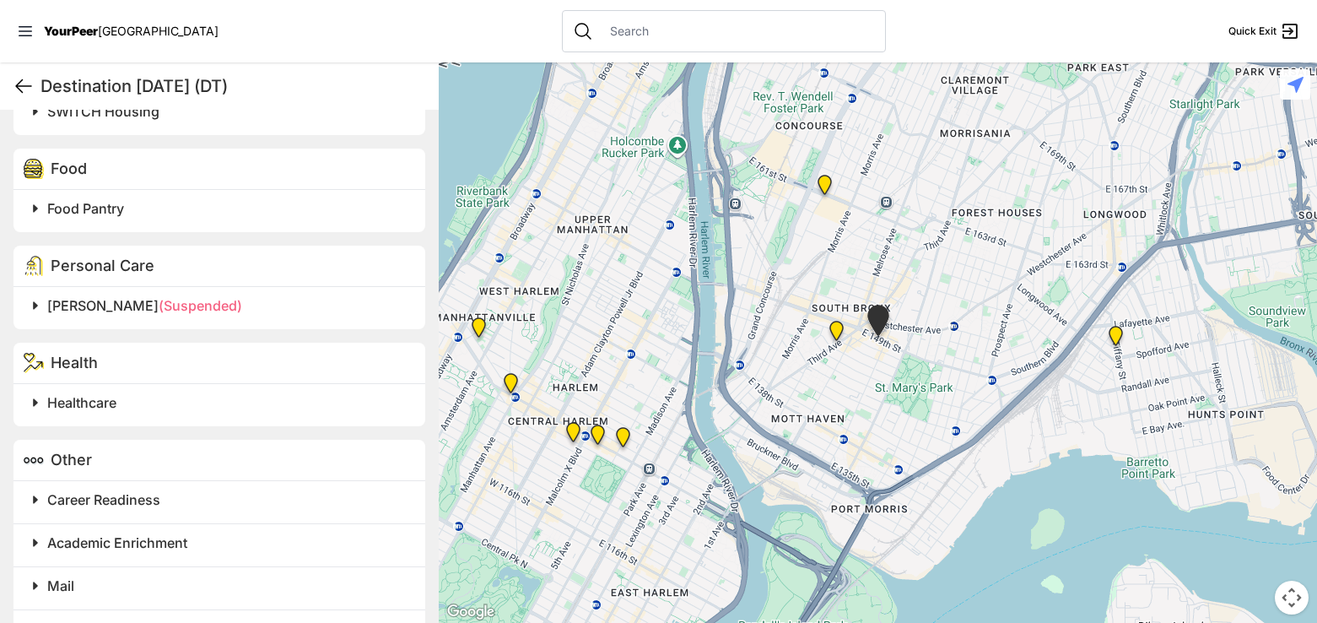
click at [23, 80] on icon at bounding box center [23, 86] width 15 height 13
